Goal: Task Accomplishment & Management: Manage account settings

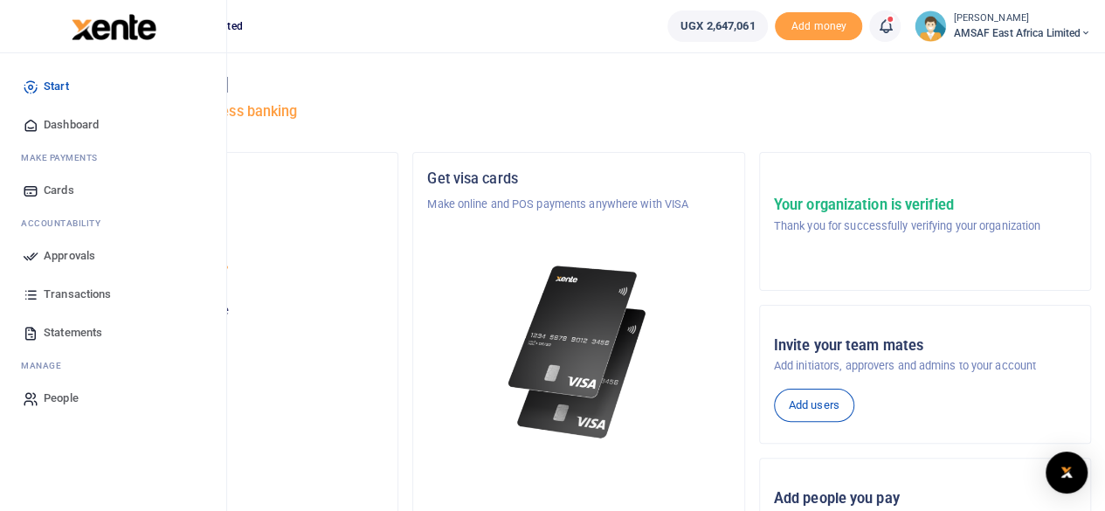
click at [73, 255] on span "Approvals" at bounding box center [70, 255] width 52 height 17
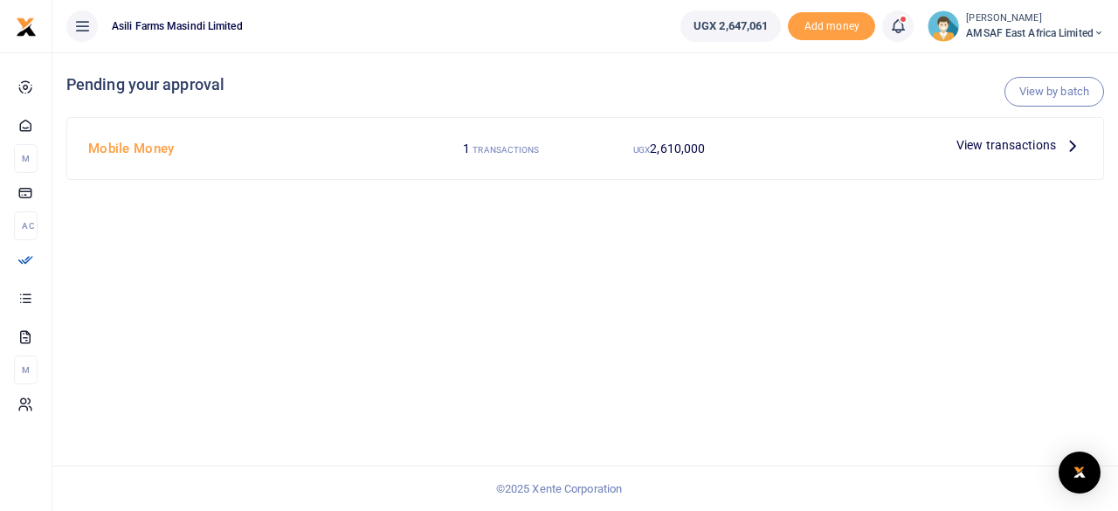
click at [1025, 144] on span "View transactions" at bounding box center [1006, 144] width 100 height 19
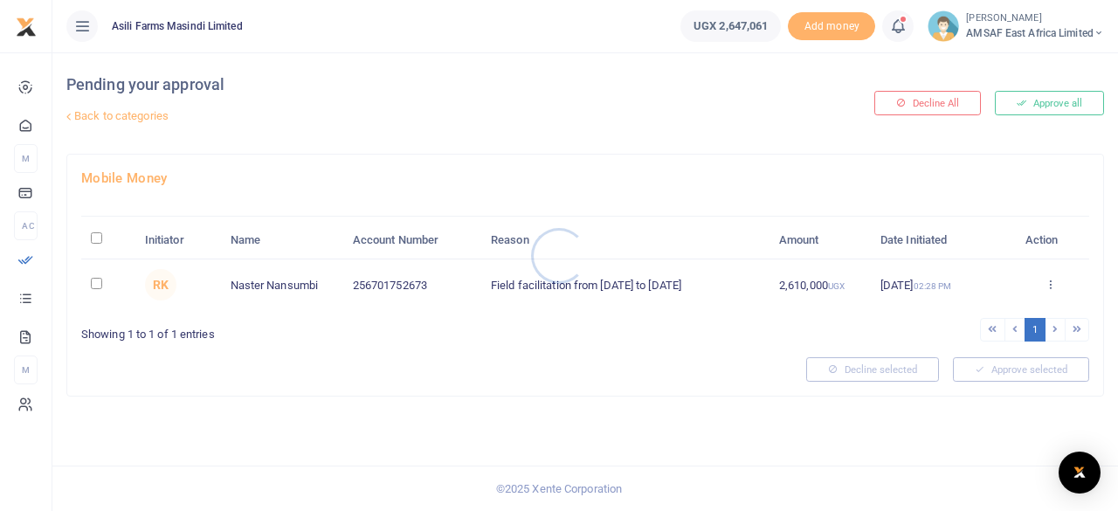
click at [96, 286] on div at bounding box center [559, 255] width 1118 height 511
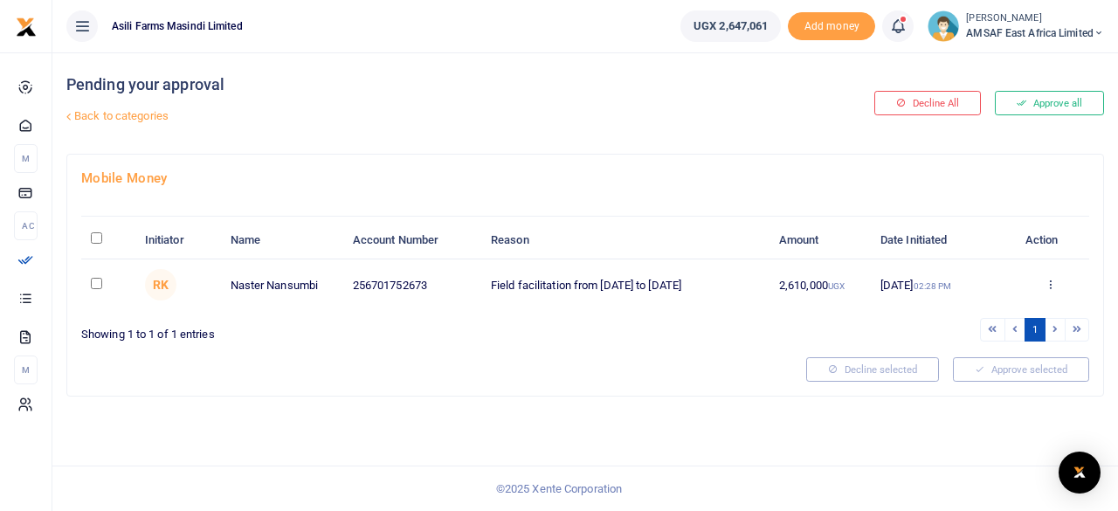
click at [97, 278] on input "checkbox" at bounding box center [96, 283] width 11 height 11
checkbox input "true"
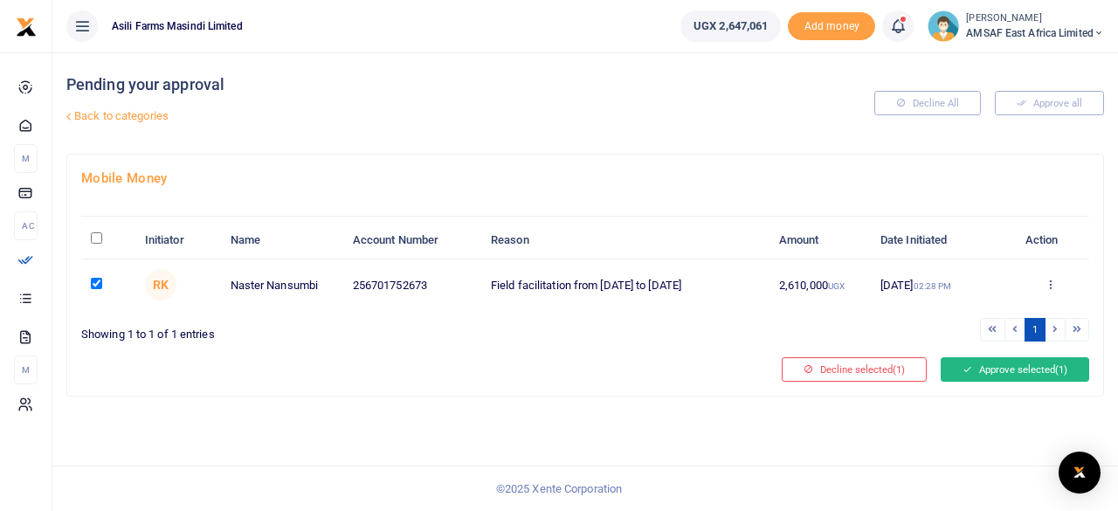
click at [962, 366] on icon at bounding box center [967, 369] width 10 height 12
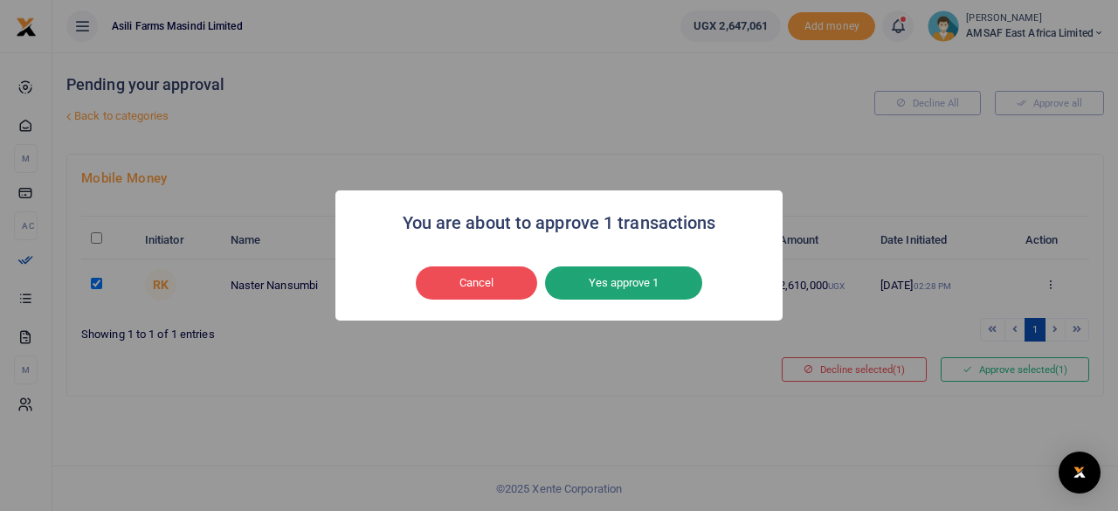
click at [587, 282] on button "Yes approve 1" at bounding box center [623, 282] width 157 height 33
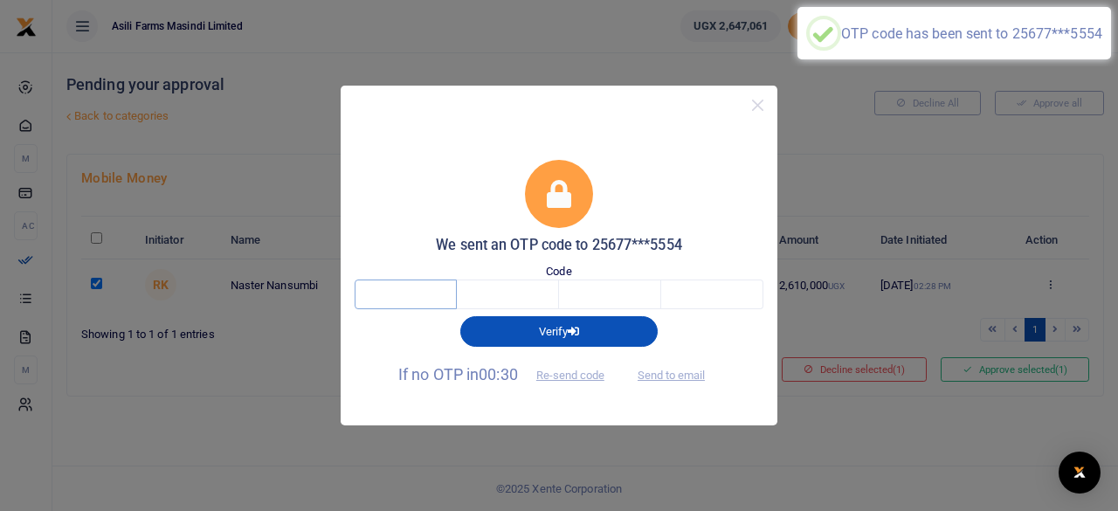
click at [404, 301] on input "text" at bounding box center [406, 294] width 102 height 30
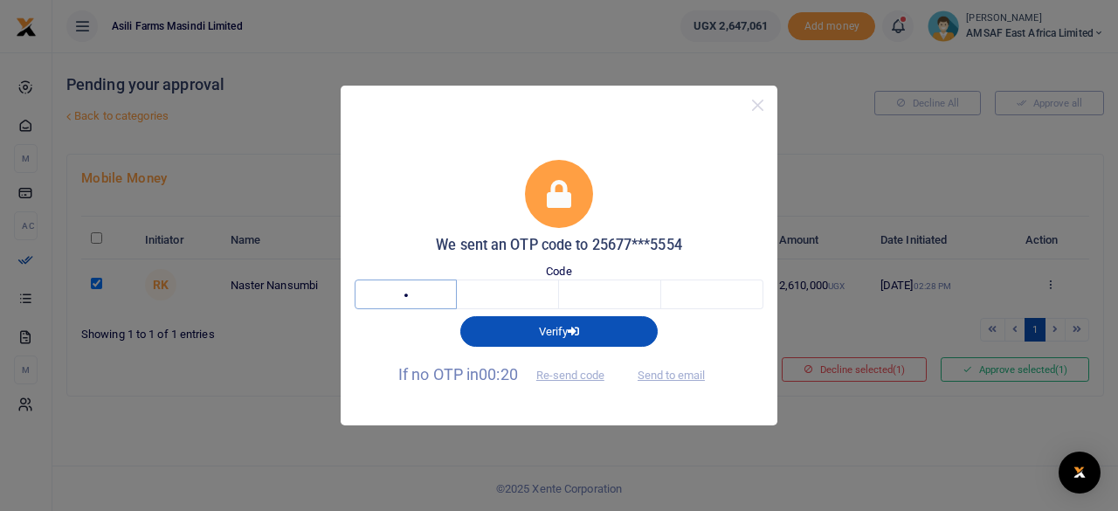
type input "1"
type input "2"
type input "1"
type input "0"
